Goal: Find contact information: Obtain details needed to contact an individual or organization

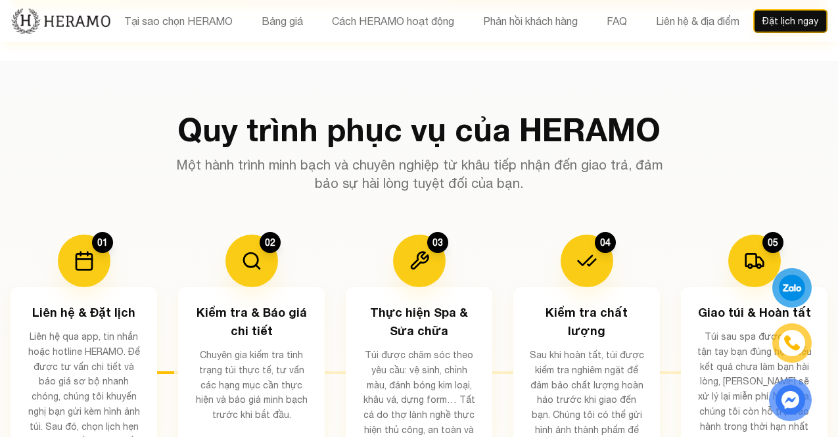
scroll to position [2287, 0]
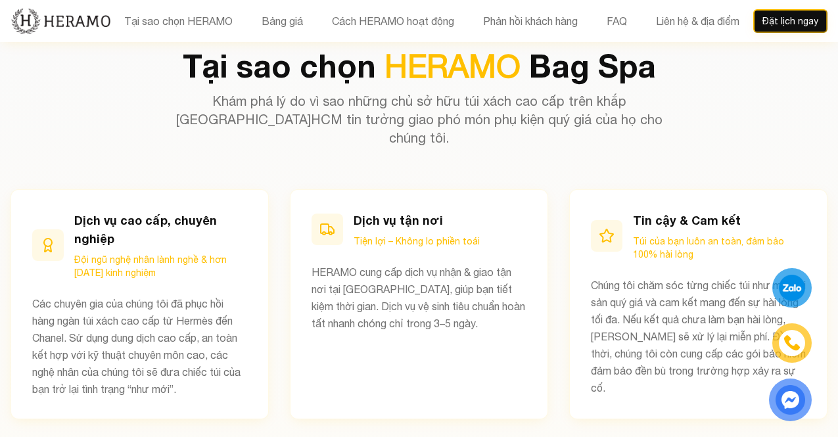
scroll to position [577, 0]
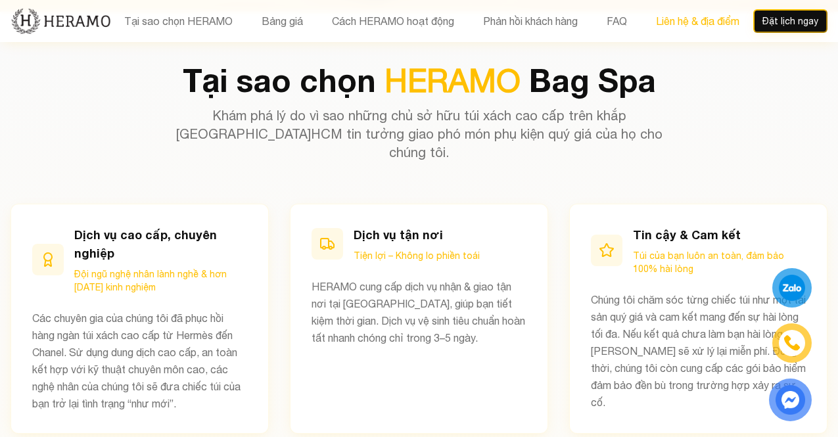
click at [706, 20] on button "Liên hệ & địa điểm" at bounding box center [697, 20] width 91 height 17
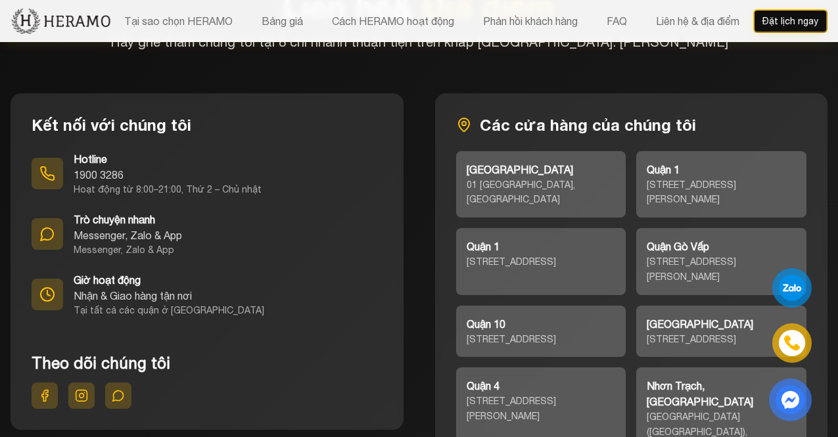
scroll to position [5806, 0]
drag, startPoint x: 643, startPoint y: 82, endPoint x: 753, endPoint y: 117, distance: 115.8
click at [754, 151] on div "Quận [STREET_ADDRESS][PERSON_NAME]" at bounding box center [721, 184] width 170 height 67
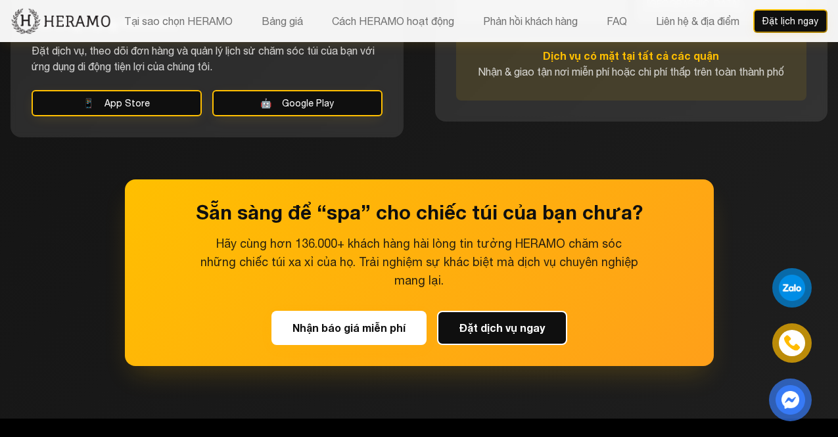
scroll to position [6289, 0]
